Goal: Use online tool/utility: Use online tool/utility

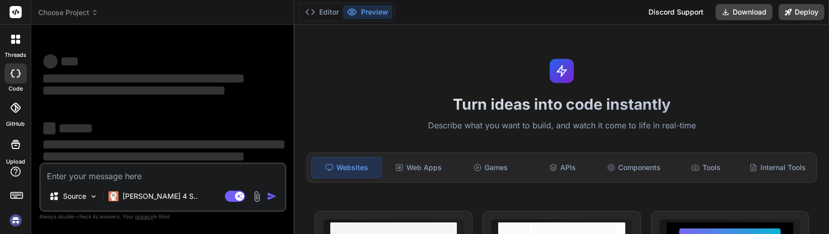
type textarea "x"
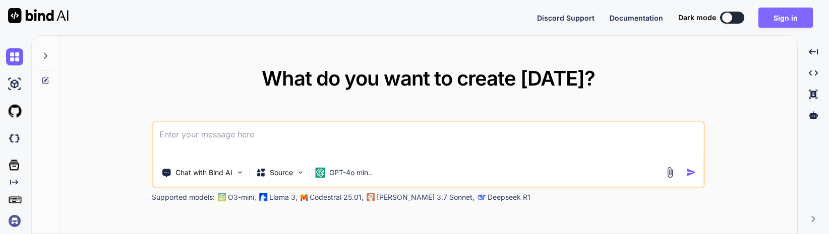
click at [794, 21] on button "Sign in" at bounding box center [785, 18] width 54 height 20
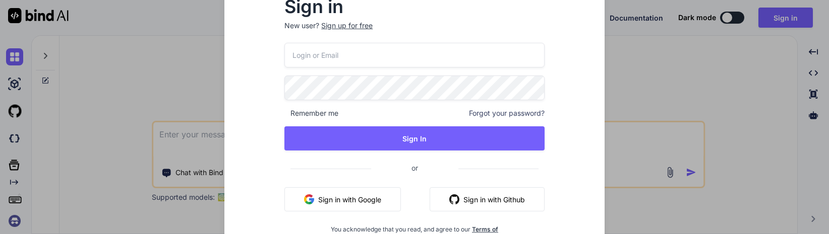
click at [369, 192] on button "Sign in with Google" at bounding box center [342, 200] width 116 height 24
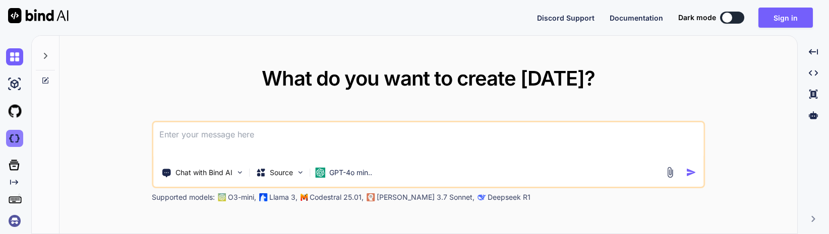
click at [17, 137] on img at bounding box center [14, 138] width 17 height 17
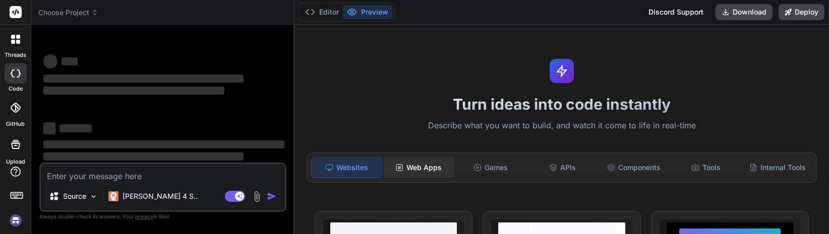
type textarea "x"
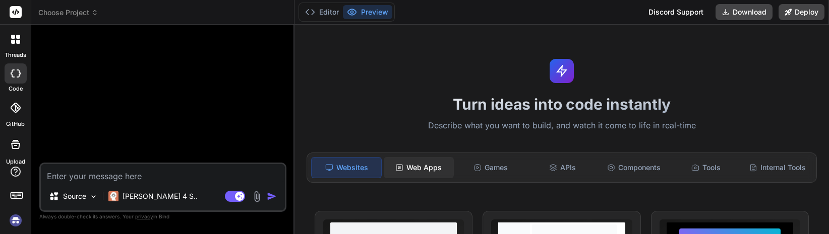
click at [414, 174] on div "Web Apps" at bounding box center [419, 167] width 70 height 21
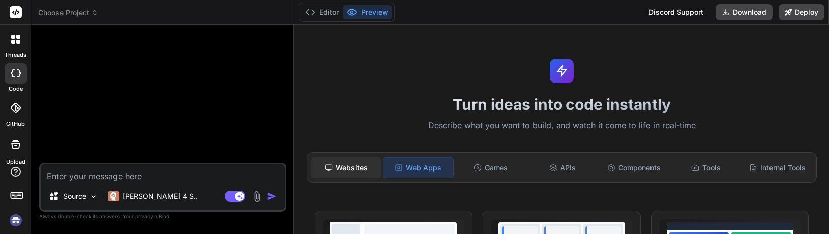
click at [330, 170] on icon at bounding box center [329, 168] width 8 height 8
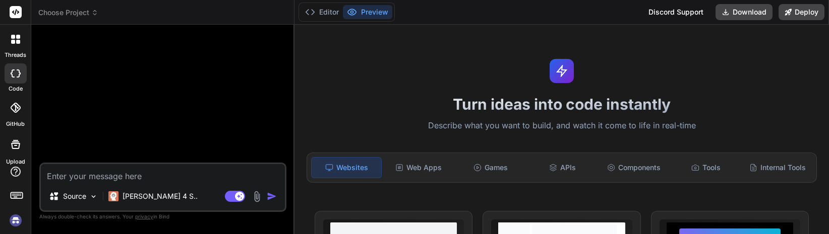
click at [132, 178] on textarea at bounding box center [163, 173] width 244 height 18
type textarea "A"
type textarea "x"
type textarea "An"
type textarea "x"
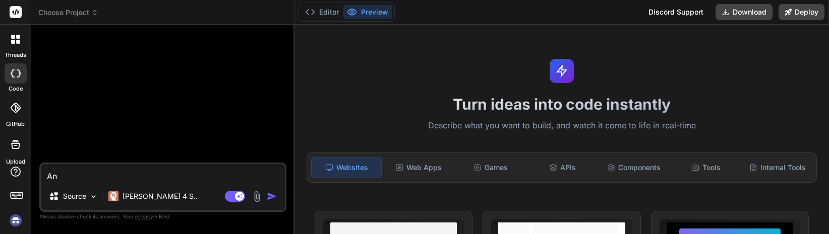
type textarea "Ana"
type textarea "x"
type textarea "Anal"
type textarea "x"
type textarea "Analy"
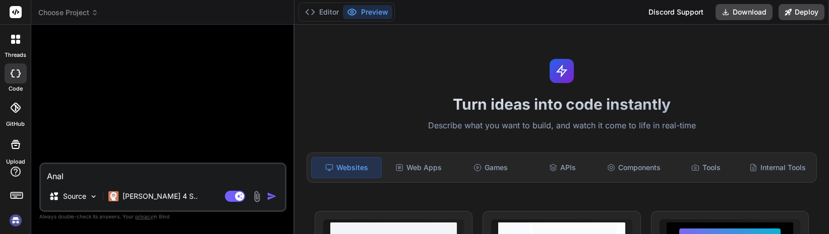
type textarea "x"
type textarea "Analys"
type textarea "x"
type textarea "Analyse"
type textarea "x"
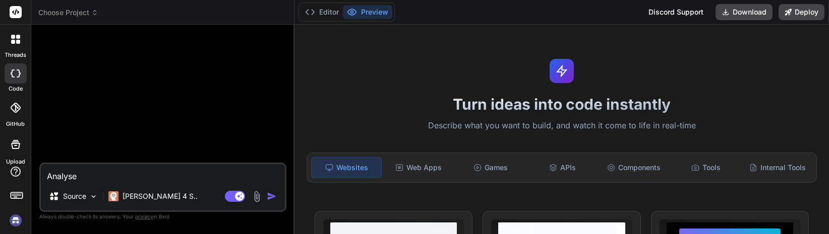
type textarea "Analyse"
type textarea "x"
type textarea "Analyse t"
type textarea "x"
type textarea "Analyse th"
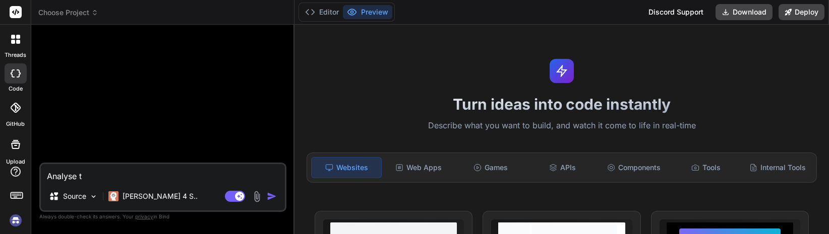
type textarea "x"
type textarea "Analyse the"
type textarea "x"
type textarea "Analyse the"
type textarea "x"
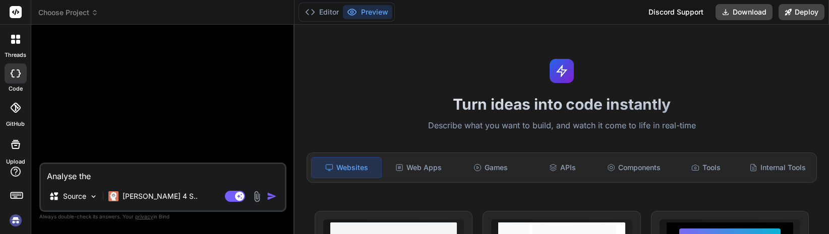
type textarea "Analyse the p"
type textarea "x"
type textarea "Analyse the pa"
type textarea "x"
type textarea "Analyse the pag"
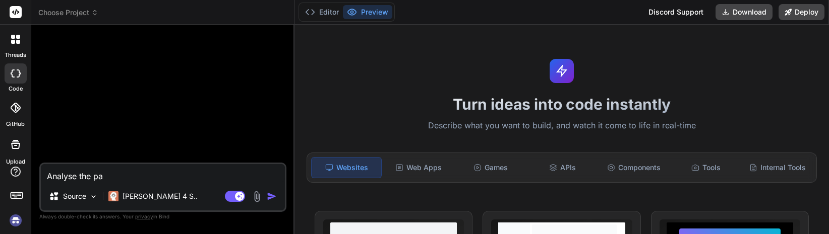
type textarea "x"
type textarea "Analyse the page"
type textarea "x"
type textarea "Analyse the pages"
type textarea "x"
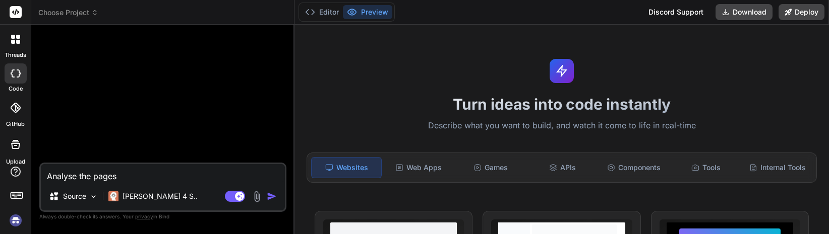
type textarea "Analyse the pages"
type textarea "x"
type textarea "Analyse the pages f"
type textarea "x"
type textarea "Analyse the pages fr"
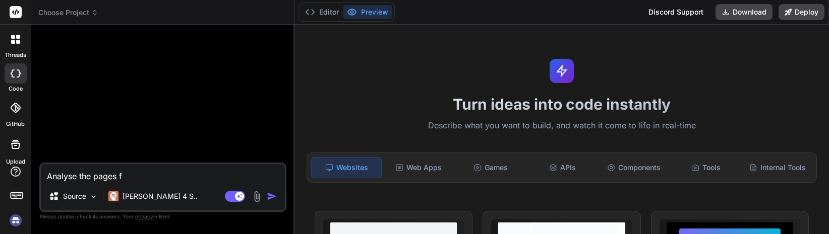
type textarea "x"
type textarea "Analyse the pages fro"
type textarea "x"
type textarea "Analyse the pages from"
type textarea "x"
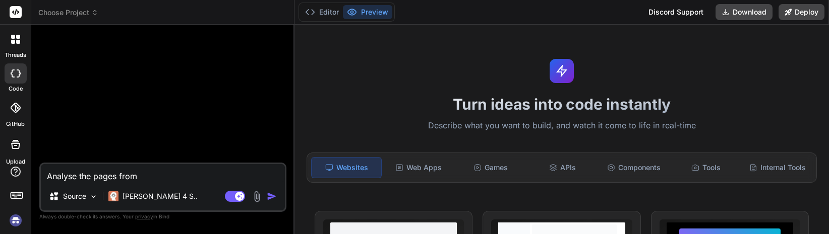
type textarea "Analyse the pages from"
type textarea "x"
type textarea "Analyse the pages from t"
type textarea "x"
type textarea "Analyse the pages from th"
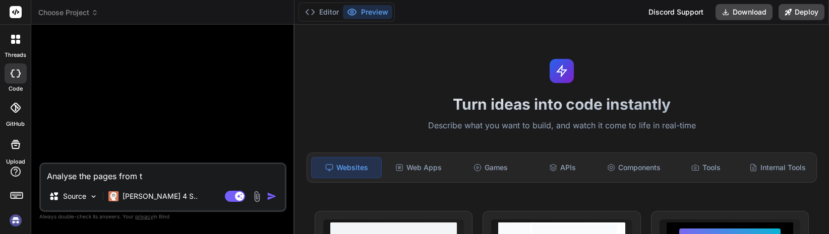
type textarea "x"
type textarea "Analyse the pages from thi"
type textarea "x"
type textarea "Analyse the pages from this"
type textarea "x"
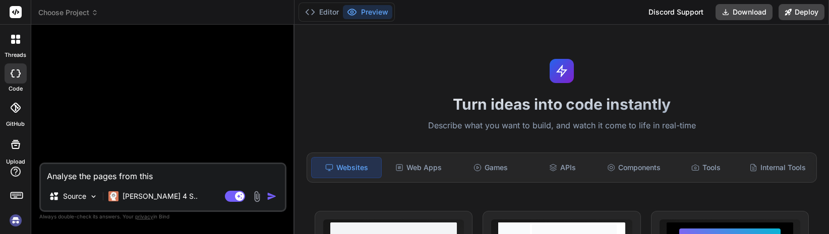
type textarea "Analyse the pages from this"
type textarea "x"
type textarea "Analyse the pages from this w"
type textarea "x"
type textarea "Analyse the pages from this we"
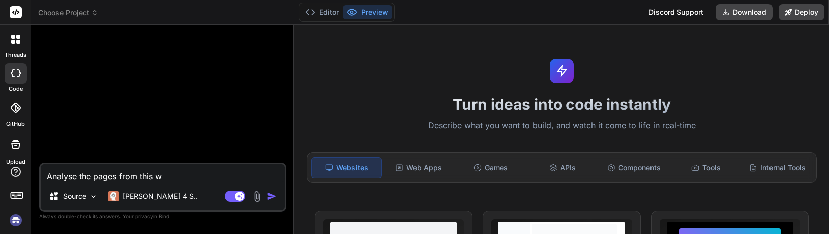
type textarea "x"
type textarea "Analyse the pages from this web"
type textarea "x"
type textarea "Analyse the pages from this webs"
type textarea "x"
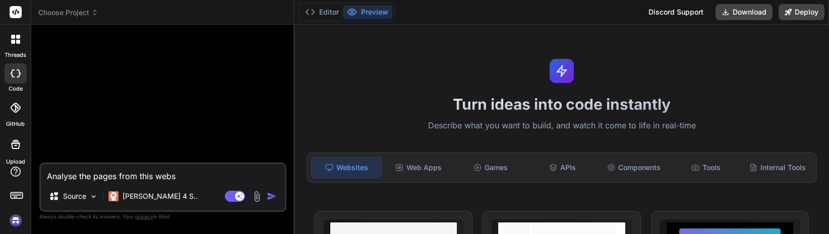
type textarea "Analyse the pages from this websi"
type textarea "x"
type textarea "Analyse the pages from this websit"
type textarea "x"
type textarea "Analyse the pages from this website"
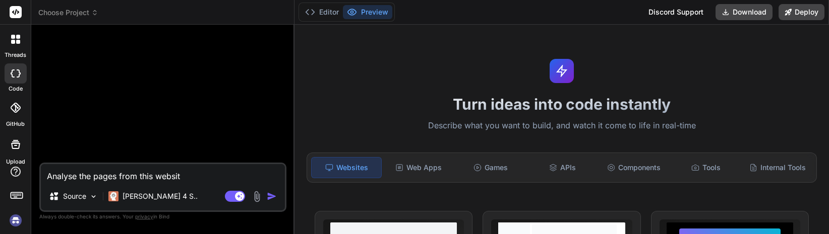
type textarea "x"
type textarea "Analyse the pages from this website."
type textarea "x"
type textarea "Analyse the pages from this website."
type textarea "x"
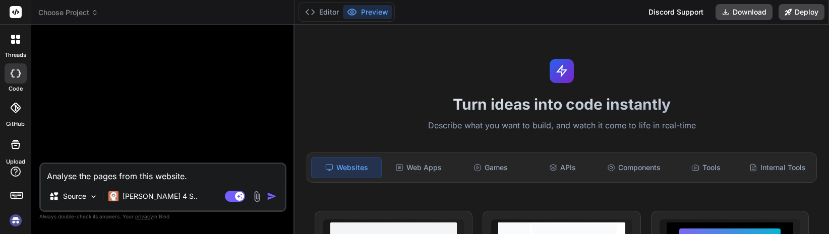
type textarea "Analyse the pages from this website. l"
type textarea "x"
type textarea "Analyse the pages from this website. lo"
type textarea "x"
type textarea "Analyse the pages from this website. loo"
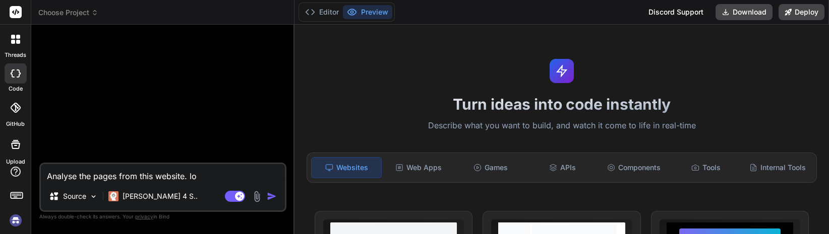
type textarea "x"
type textarea "Analyse the pages from this website. look"
type textarea "x"
type textarea "Analyse the pages from this website. look"
type textarea "x"
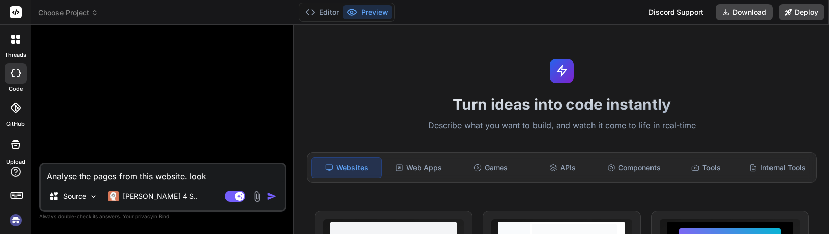
type textarea "Analyse the pages from this website. look a"
type textarea "x"
type textarea "Analyse the pages from this website. look at"
type textarea "x"
type textarea "Analyse the pages from this website. look at"
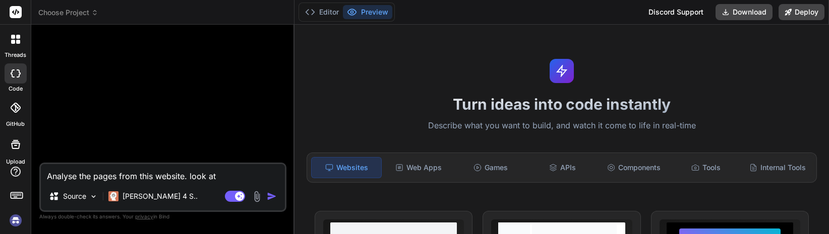
type textarea "x"
type textarea "Analyse the pages from this website. look at t"
type textarea "x"
type textarea "Analyse the pages from this website. look at th"
type textarea "x"
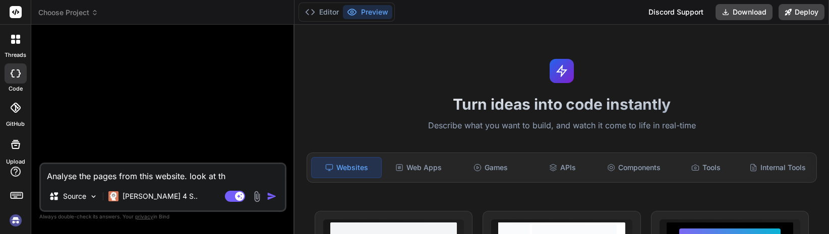
type textarea "Analyse the pages from this website. look at the"
type textarea "x"
type textarea "Analyse the pages from this website. look at the"
type textarea "x"
type textarea "Analyse the pages from this website. look at the b"
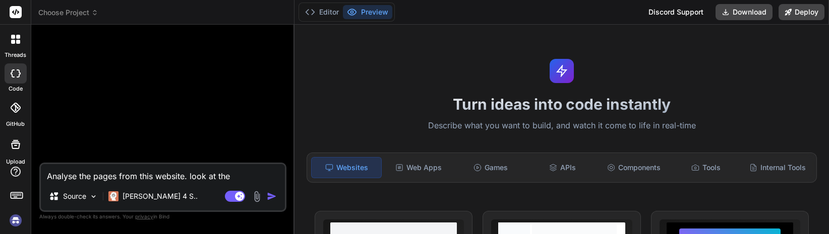
type textarea "x"
type textarea "Analyse the pages from this website. look at the br"
type textarea "x"
type textarea "Analyse the pages from this website. look at the bri"
type textarea "x"
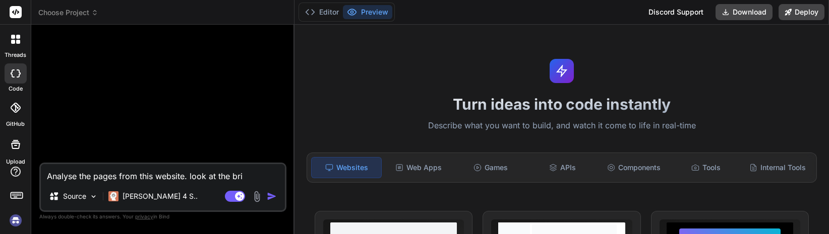
type textarea "Analyse the pages from this website. look at the brie"
type textarea "x"
type textarea "Analyse the pages from this website. look at the brief"
type textarea "x"
type textarea "Analyse the pages from this website. look at the brief"
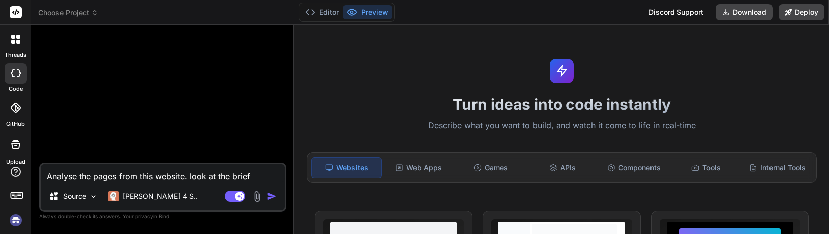
type textarea "x"
type textarea "Analyse the pages from this website. look at the brief f"
type textarea "x"
type textarea "Analyse the pages from this website. look at the brief fr"
type textarea "x"
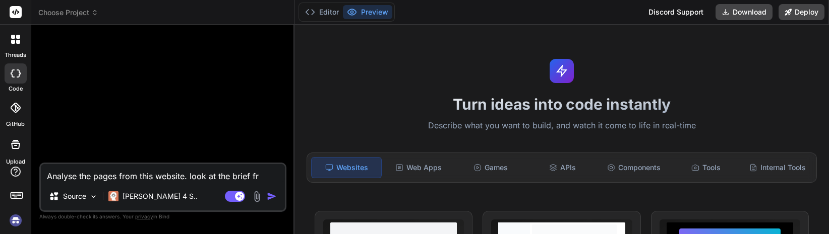
type textarea "Analyse the pages from this website. look at the brief fro"
type textarea "x"
type textarea "Analyse the pages from this website. look at the brief from"
type textarea "x"
type textarea "Analyse the pages from this website. look at the brief from"
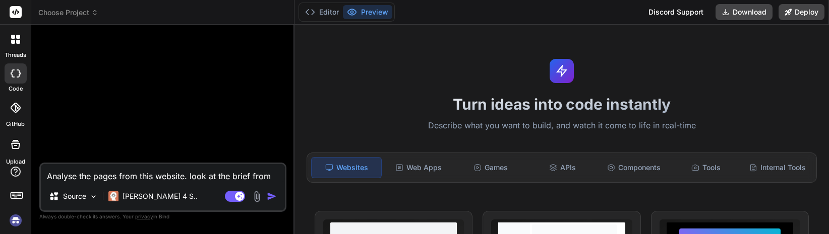
type textarea "x"
type textarea "Analyse the pages from this website. look at the brief from t"
type textarea "x"
type textarea "Analyse the pages from this website. look at the brief from th"
type textarea "x"
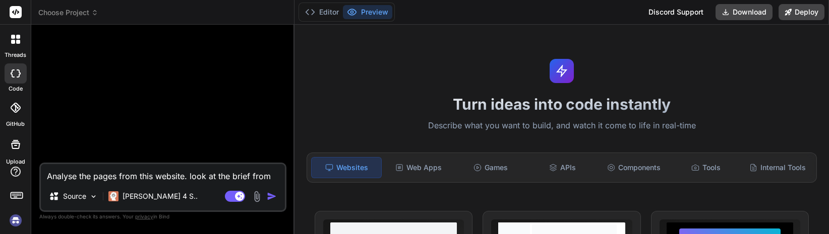
type textarea "Analyse the pages from this website. look at the brief from the"
type textarea "x"
type textarea "Analyse the pages from this website. look at the brief from the"
type textarea "x"
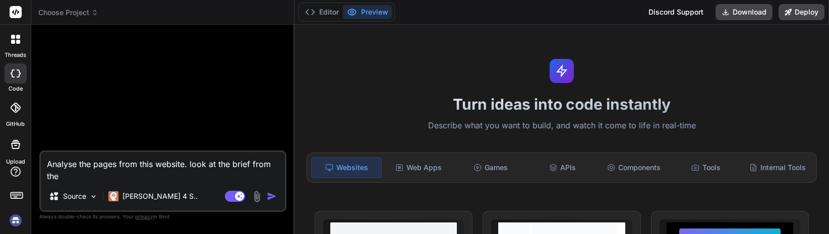
type textarea "Analyse the pages from this website. look at the brief from the c"
type textarea "x"
type textarea "Analyse the pages from this website. look at the brief from the cl"
type textarea "x"
type textarea "Analyse the pages from this website. look at the brief from the cli"
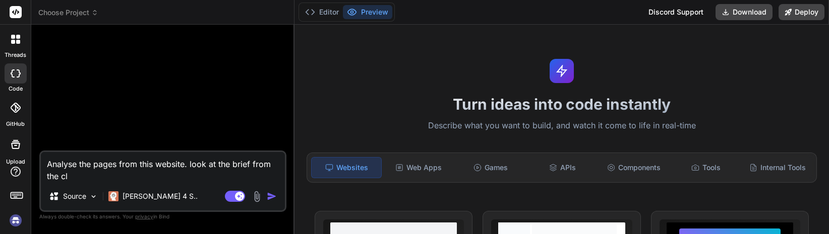
type textarea "x"
type textarea "Analyse the pages from this website. look at the brief from the clie"
type textarea "x"
type textarea "Analyse the pages from this website. look at the brief from the clieb"
type textarea "x"
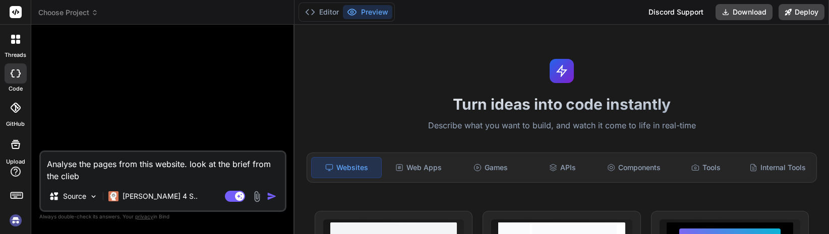
type textarea "Analyse the pages from this website. look at the brief from the cliebt"
type textarea "x"
type textarea "Analyse the pages from this website. look at the brief from the cliebt"
type textarea "x"
type textarea "Analyse the pages from this website. look at the brief from the cliebt"
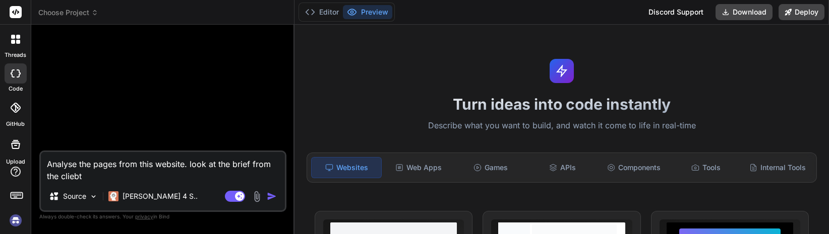
type textarea "x"
type textarea "Analyse the pages from this website. look at the brief from the clieb"
type textarea "x"
type textarea "Analyse the pages from this website. look at the brief from the clie"
type textarea "x"
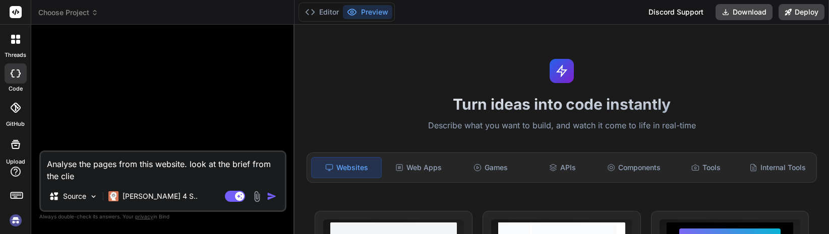
type textarea "Analyse the pages from this website. look at the brief from the clien"
type textarea "x"
type textarea "Analyse the pages from this website. look at the brief from the client"
type textarea "x"
type textarea "Analyse the pages from this website. look at the brief from the client"
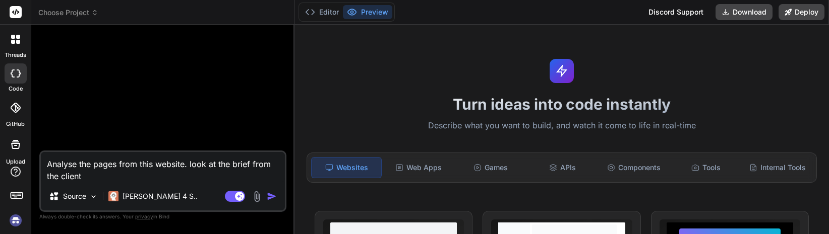
type textarea "x"
type textarea "Analyse the pages from this website. look at the brief from the client h"
type textarea "x"
type textarea "Analyse the pages from this website. look at the brief from the client he"
type textarea "x"
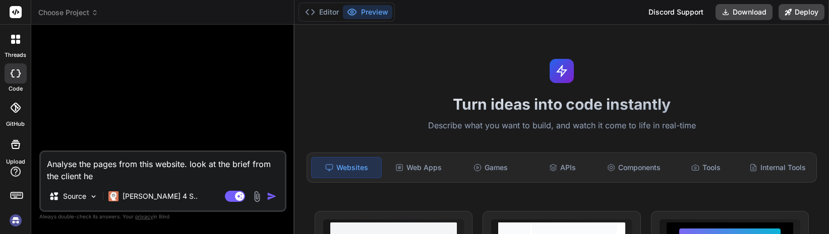
type textarea "Analyse the pages from this website. look at the brief from the client her"
type textarea "x"
type textarea "Analyse the pages from this website. look at the brief from the client here"
type textarea "x"
drag, startPoint x: 111, startPoint y: 179, endPoint x: 46, endPoint y: 162, distance: 67.8
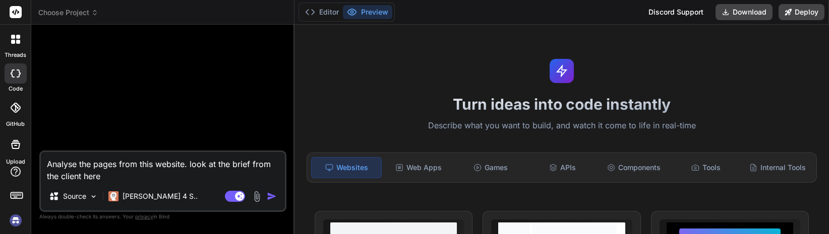
click at [46, 162] on textarea "Analyse the pages from this website. look at the brief from the client here" at bounding box center [163, 167] width 244 height 30
type textarea "Analyse the pages from this website. look at the brief from the client here"
click at [19, 51] on label "threads" at bounding box center [16, 55] width 22 height 9
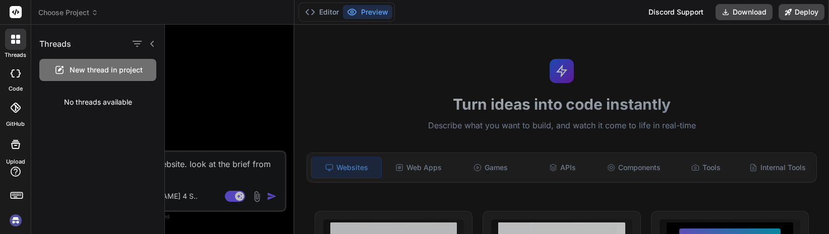
click at [19, 44] on div at bounding box center [15, 39] width 21 height 21
click at [83, 15] on span "Choose Project" at bounding box center [68, 13] width 60 height 10
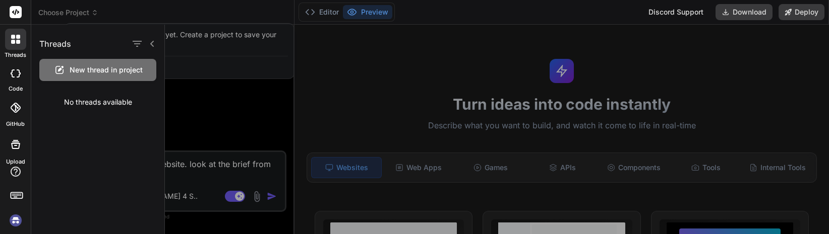
click at [84, 14] on div at bounding box center [414, 117] width 829 height 234
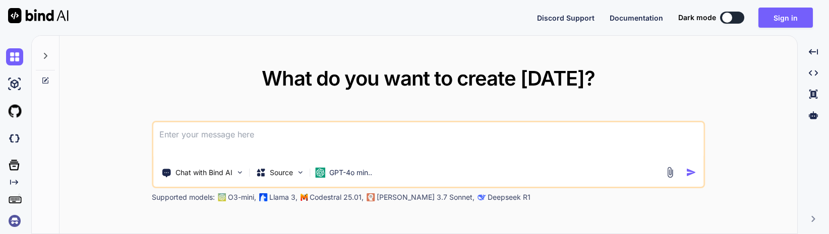
click at [285, 147] on textarea at bounding box center [428, 141] width 551 height 37
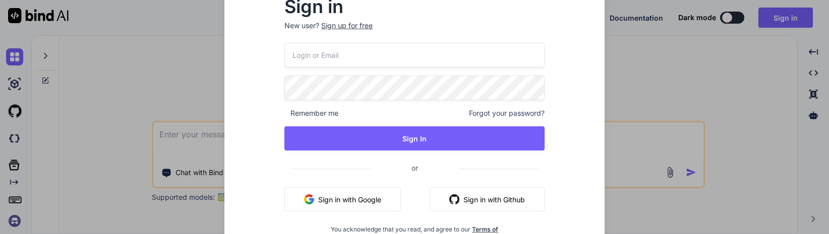
click at [345, 199] on button "Sign in with Google" at bounding box center [342, 200] width 116 height 24
click at [641, 99] on div "Sign in New user? Sign up for free Remember me Forgot your password? Sign In or…" at bounding box center [414, 117] width 829 height 234
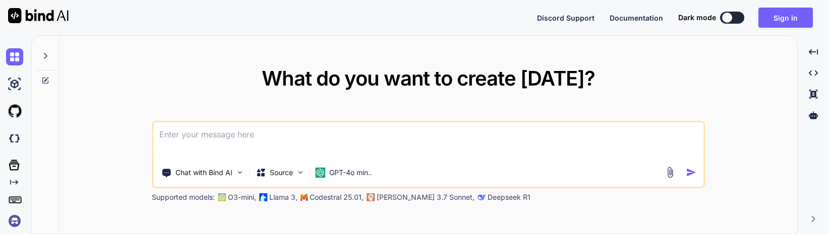
click at [186, 158] on textarea at bounding box center [428, 141] width 551 height 37
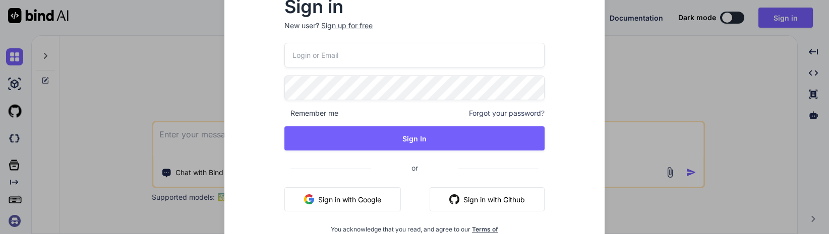
click at [350, 199] on button "Sign in with Google" at bounding box center [342, 200] width 116 height 24
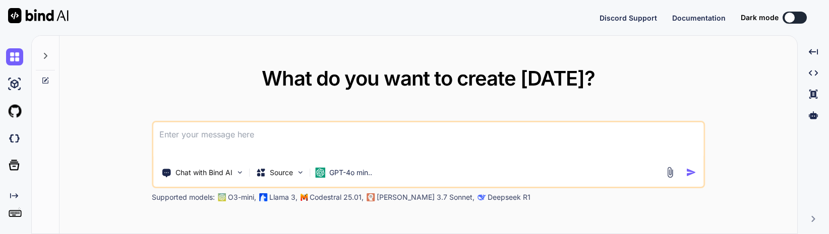
type textarea "x"
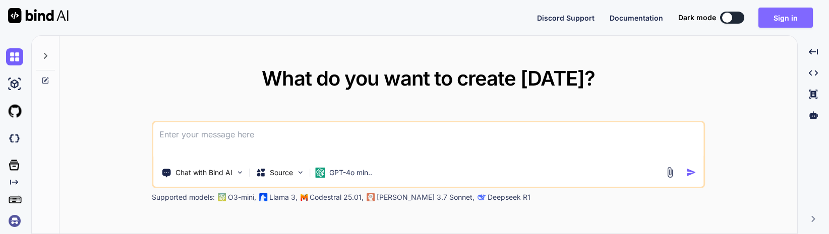
click at [790, 17] on button "Sign in" at bounding box center [785, 18] width 54 height 20
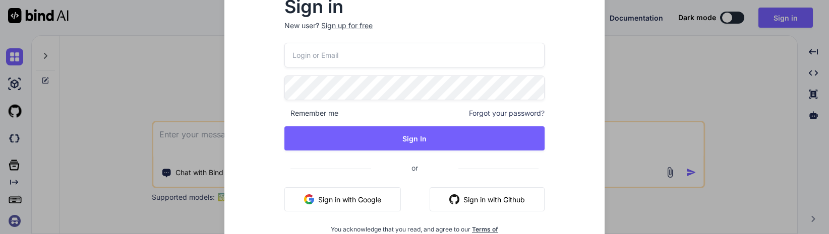
click at [366, 201] on button "Sign in with Google" at bounding box center [342, 200] width 116 height 24
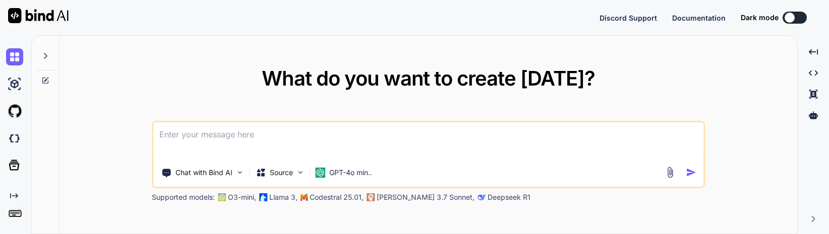
type textarea "x"
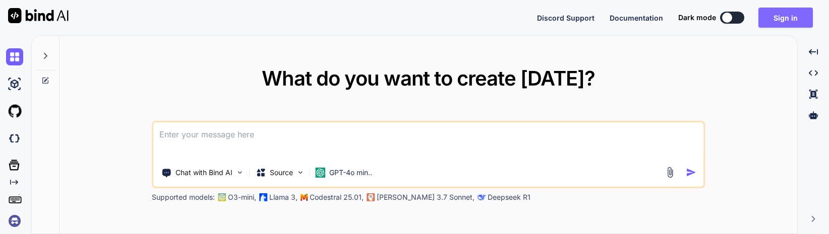
click at [783, 19] on button "Sign in" at bounding box center [785, 18] width 54 height 20
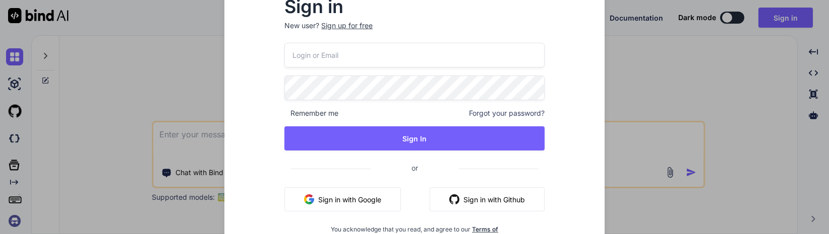
click at [368, 198] on button "Sign in with Google" at bounding box center [342, 200] width 116 height 24
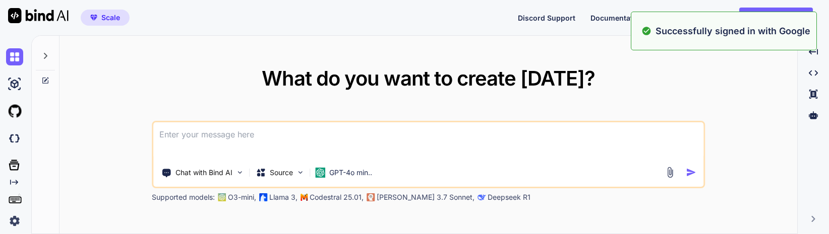
click at [290, 143] on textarea at bounding box center [428, 141] width 551 height 37
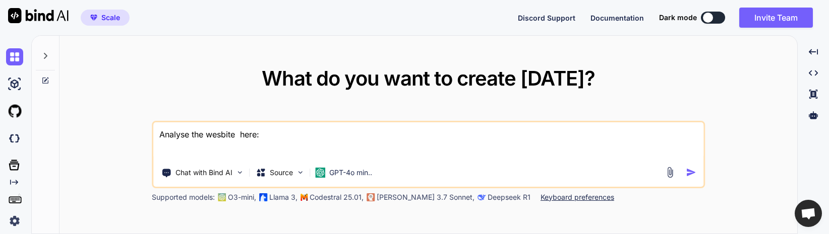
paste textarea "Analyse the pages from this website. look at the brief from the client here"
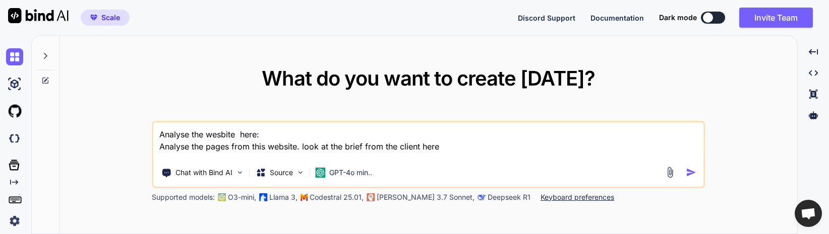
click at [295, 147] on textarea "Analyse the wesbite here: Analyse the pages from this website. look at the brie…" at bounding box center [428, 141] width 551 height 37
type textarea "Analyse the wesbite here: Analyse the pages from this website. look at the brie…"
click at [670, 170] on img at bounding box center [670, 173] width 12 height 12
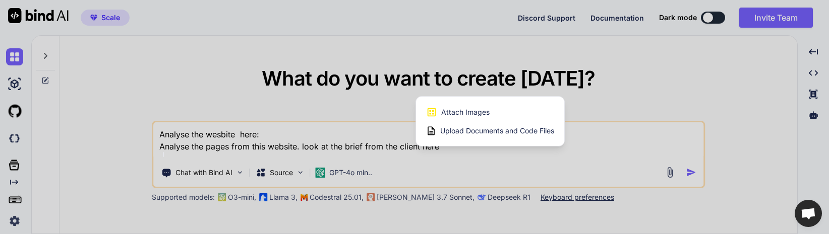
click at [488, 134] on span "Upload Documents and Code Files" at bounding box center [497, 131] width 114 height 10
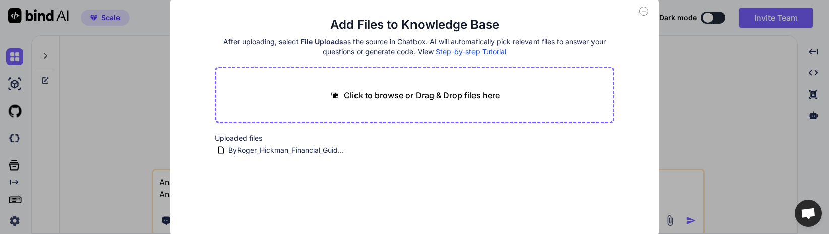
click at [418, 96] on p "Click to browse or Drag & Drop files here" at bounding box center [422, 95] width 156 height 12
click at [468, 101] on div "Click to browse or Drag & Drop files here" at bounding box center [415, 95] width 400 height 56
click at [452, 96] on p "Click to browse or Drag & Drop files here" at bounding box center [422, 95] width 156 height 12
type input "C:\fakepath\Awareness Wellbeing information.docx"
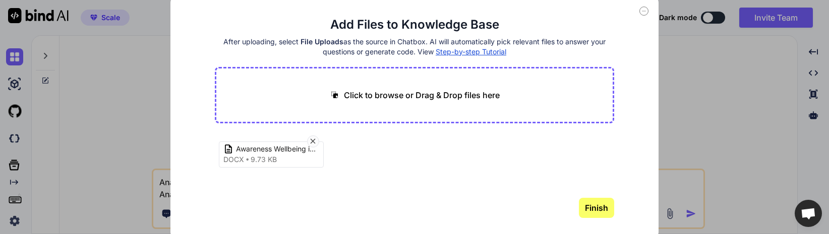
click at [599, 205] on button "Finish" at bounding box center [596, 208] width 35 height 20
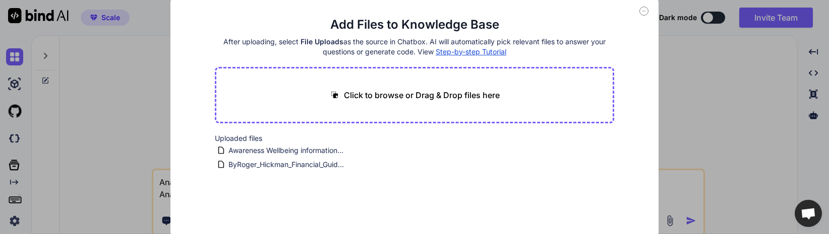
click at [128, 108] on div "Add Files to Knowledge Base After uploading, select File Uploads as the source …" at bounding box center [414, 117] width 829 height 234
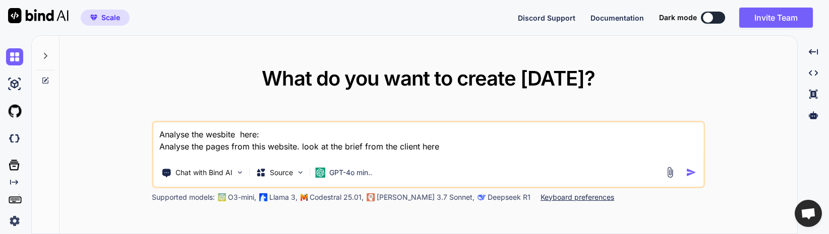
click at [666, 177] on img at bounding box center [670, 173] width 12 height 12
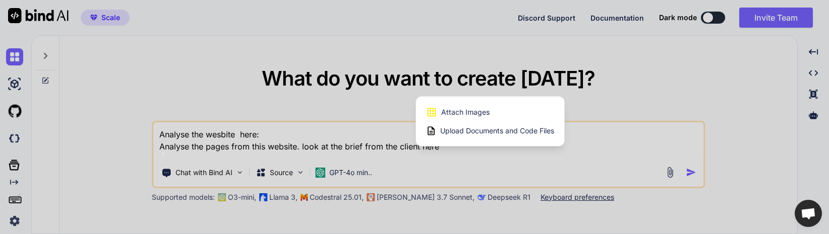
click at [516, 135] on span "Upload Documents and Code Files" at bounding box center [497, 131] width 114 height 10
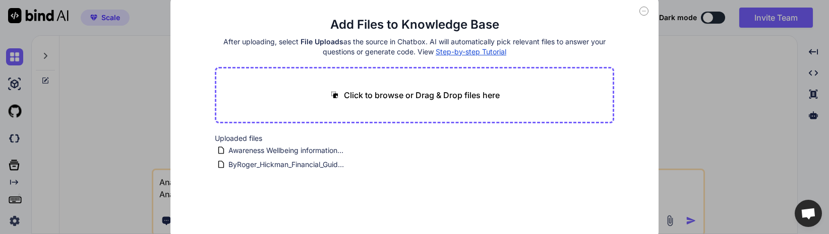
click at [647, 12] on icon at bounding box center [643, 11] width 9 height 9
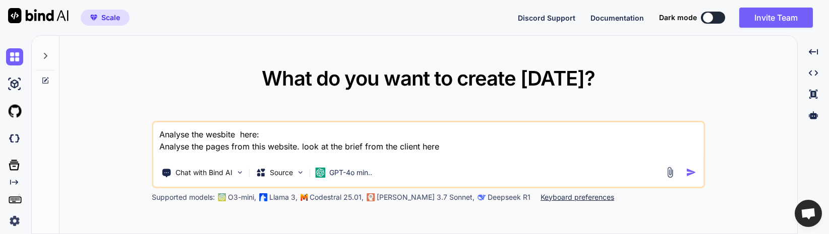
click at [460, 145] on textarea "Analyse the wesbite here: Analyse the pages from this website. look at the brie…" at bounding box center [428, 141] width 551 height 37
click at [267, 137] on textarea "Analyse the wesbite here: Analyse the pages from this website. look at the brie…" at bounding box center [428, 141] width 551 height 37
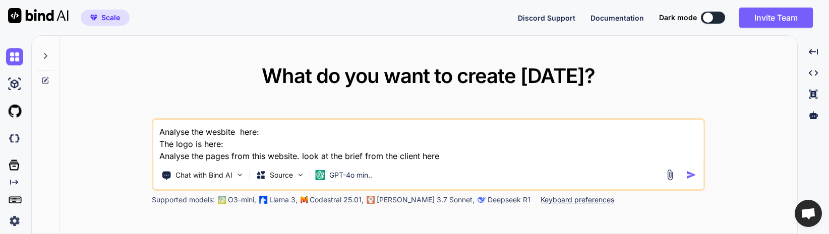
paste textarea "[URL][DOMAIN_NAME]"
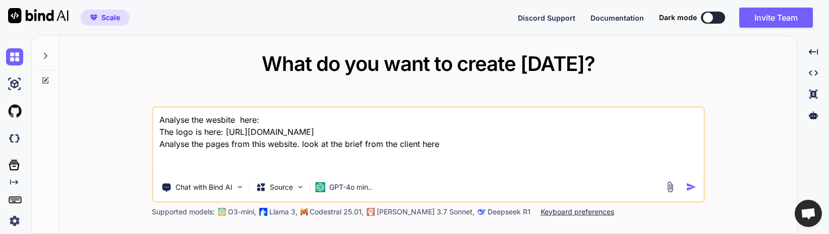
drag, startPoint x: 503, startPoint y: 145, endPoint x: 501, endPoint y: 155, distance: 9.8
click at [501, 155] on textarea "Analyse the wesbite here: The logo is here: [URL][DOMAIN_NAME] Analyse the page…" at bounding box center [428, 141] width 551 height 67
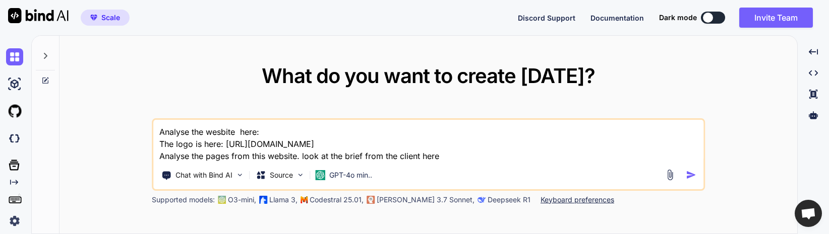
click at [224, 133] on textarea "Analyse the wesbite here: The logo is here: [URL][DOMAIN_NAME] Analyse the page…" at bounding box center [428, 141] width 551 height 42
paste textarea "[URL][DOMAIN_NAME]"
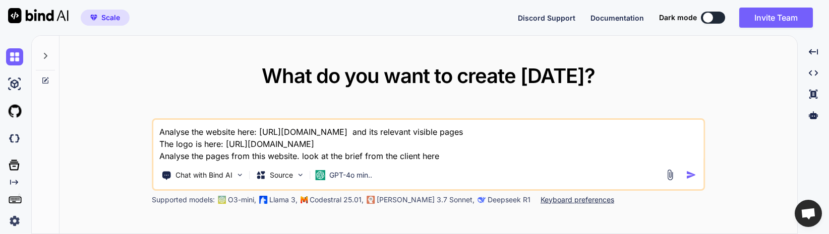
click at [298, 159] on textarea "Analyse the website here: [URL][DOMAIN_NAME] and its relevant visible pages The…" at bounding box center [428, 141] width 551 height 42
click at [666, 176] on img at bounding box center [670, 175] width 12 height 12
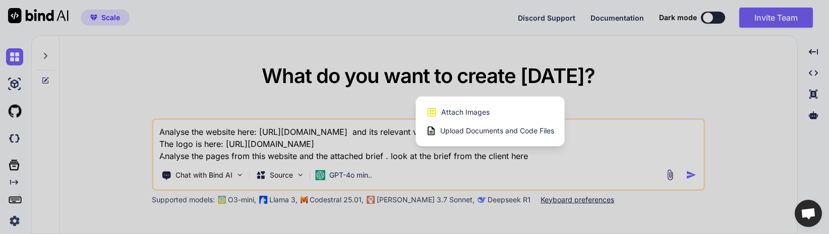
click at [513, 127] on span "Upload Documents and Code Files" at bounding box center [497, 131] width 114 height 10
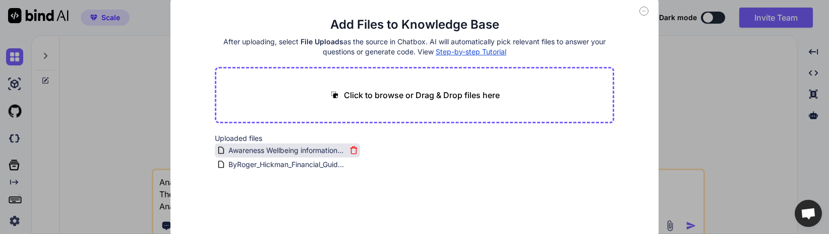
drag, startPoint x: 229, startPoint y: 151, endPoint x: 235, endPoint y: 151, distance: 6.6
click at [235, 151] on span "Awareness Wellbeing information.docx" at bounding box center [286, 151] width 119 height 12
click at [244, 149] on span "Awareness Wellbeing information.docx" at bounding box center [286, 151] width 119 height 12
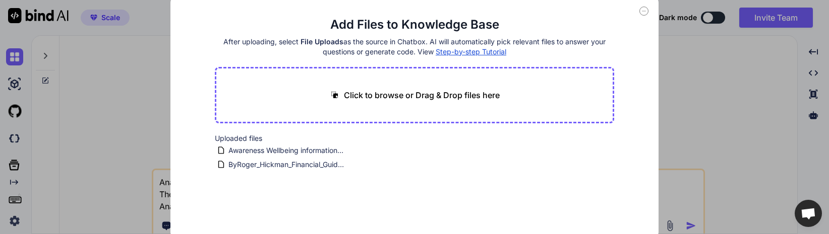
click at [146, 78] on div "Add Files to Knowledge Base After uploading, select File Uploads as the source …" at bounding box center [414, 117] width 829 height 234
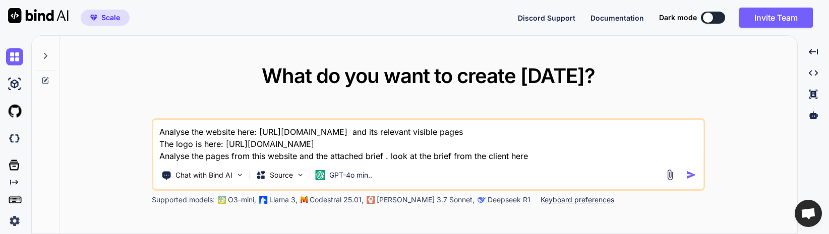
click at [527, 150] on textarea "Analyse the website here: [URL][DOMAIN_NAME] and its relevant visible pages The…" at bounding box center [428, 141] width 551 height 42
drag, startPoint x: 386, startPoint y: 157, endPoint x: 535, endPoint y: 157, distance: 149.2
click at [535, 157] on textarea "Analyse the website here: [URL][DOMAIN_NAME] and its relevant visible pages The…" at bounding box center [428, 141] width 551 height 42
paste textarea "Awareness Wellbeing information"
click at [387, 155] on textarea "Analyse the website here: [URL][DOMAIN_NAME] and its relevant visible pages The…" at bounding box center [428, 141] width 551 height 42
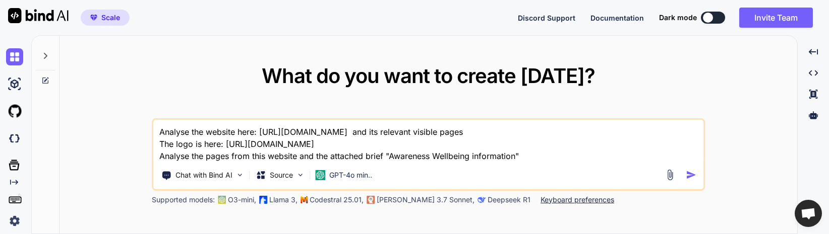
click at [558, 159] on textarea "Analyse the website here: [URL][DOMAIN_NAME] and its relevant visible pages The…" at bounding box center [428, 141] width 551 height 42
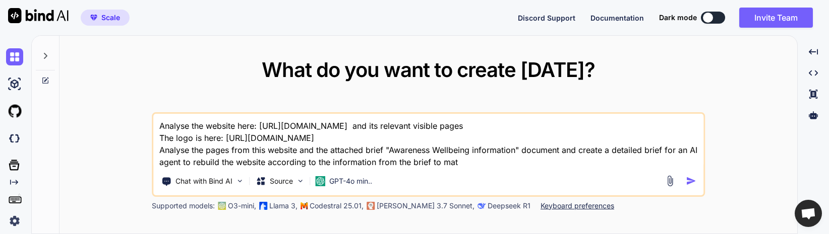
drag, startPoint x: 443, startPoint y: 163, endPoint x: 466, endPoint y: 163, distance: 23.7
click at [466, 163] on textarea "Analyse the website here: [URL][DOMAIN_NAME] and its relevant visible pages The…" at bounding box center [428, 141] width 551 height 54
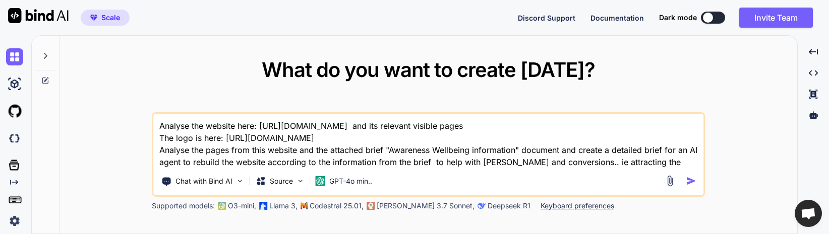
type textarea "Analyse the website here: [URL][DOMAIN_NAME] and its relevant visible pages The…"
click at [689, 180] on img "button" at bounding box center [691, 181] width 11 height 11
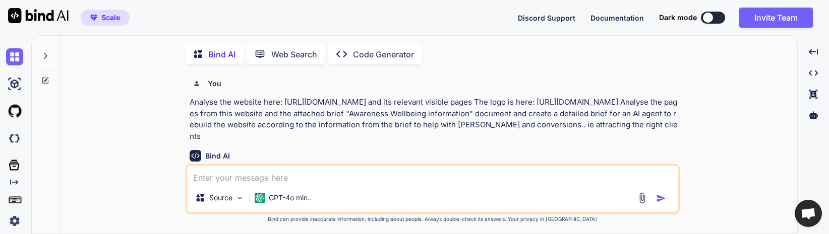
scroll to position [4, 0]
